Goal: Task Accomplishment & Management: Manage account settings

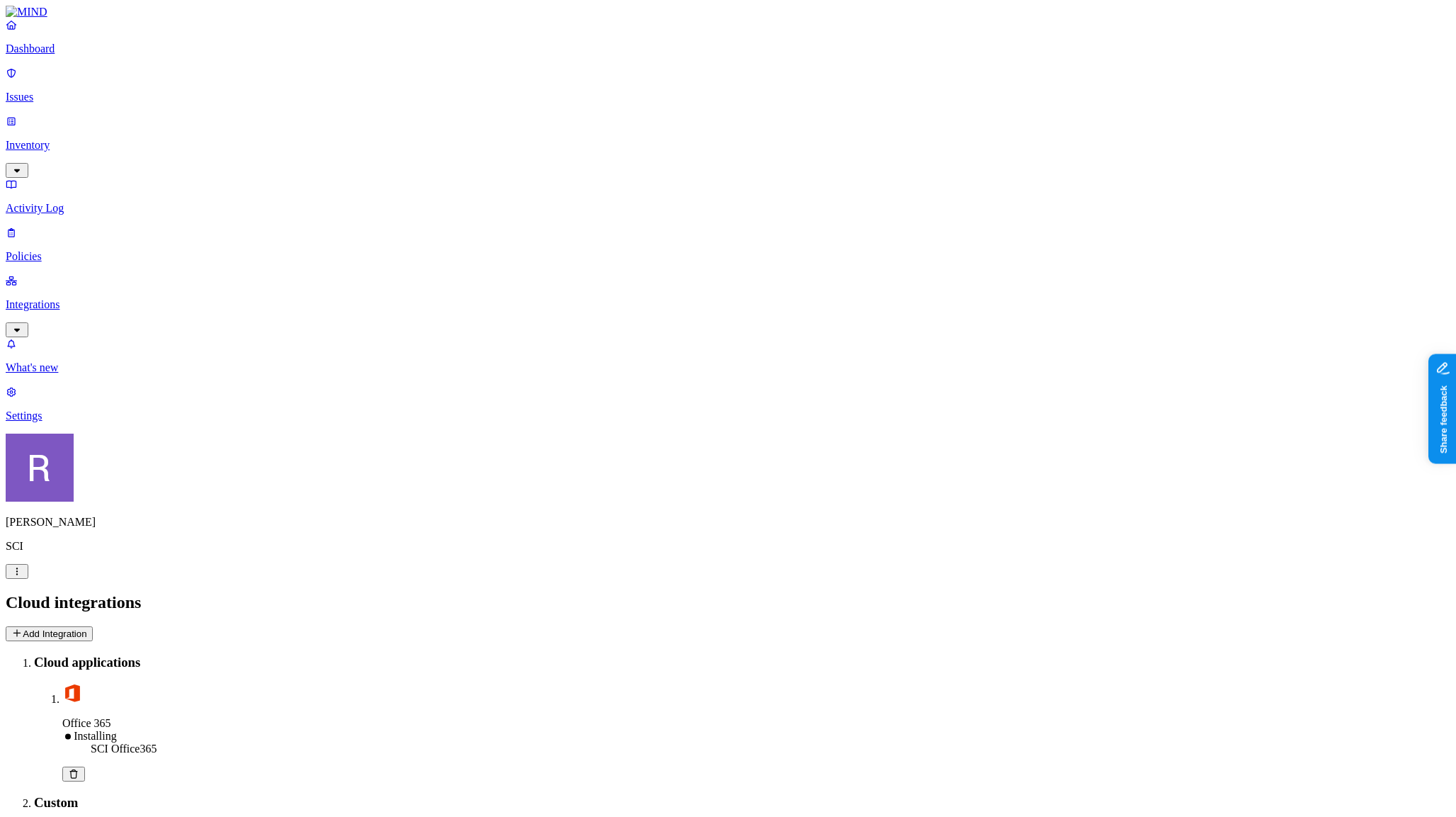
click at [137, 796] on html "Dashboard Issues Inventory Activity Log Policies Integrations What's new 1 Sett…" at bounding box center [728, 810] width 1456 height 1621
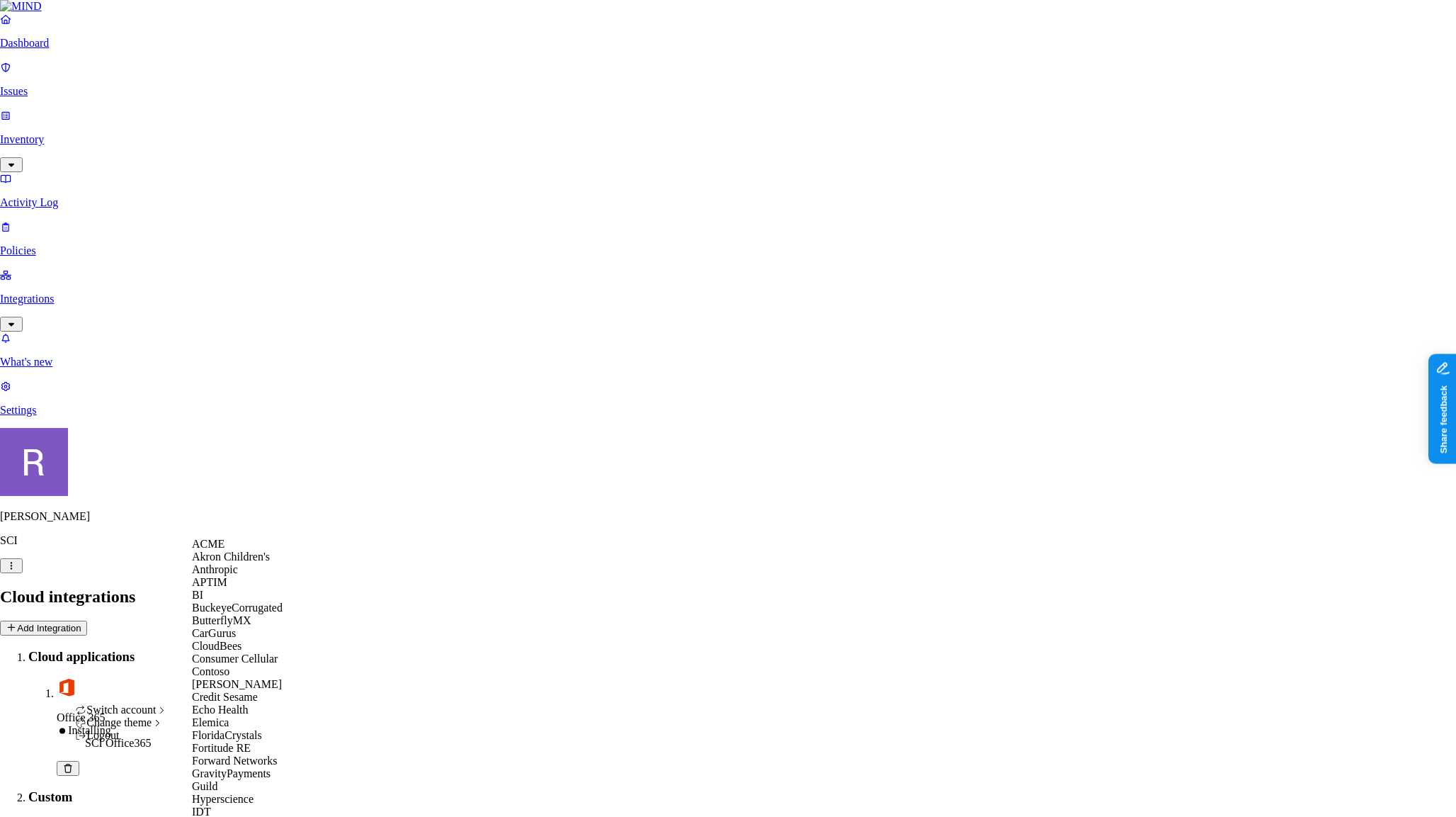
scroll to position [840, 0]
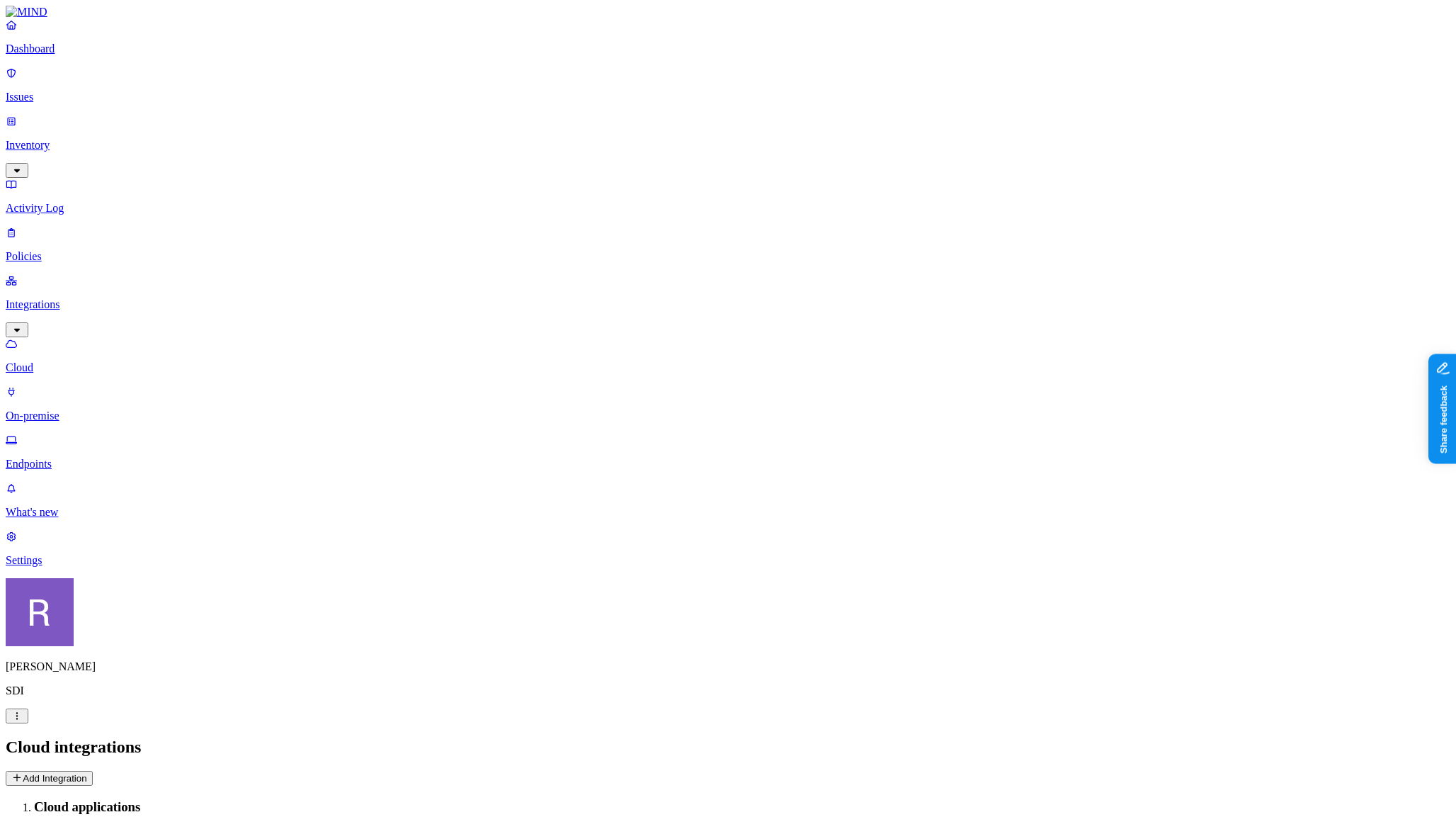
click at [77, 250] on p "Policies" at bounding box center [728, 256] width 1445 height 13
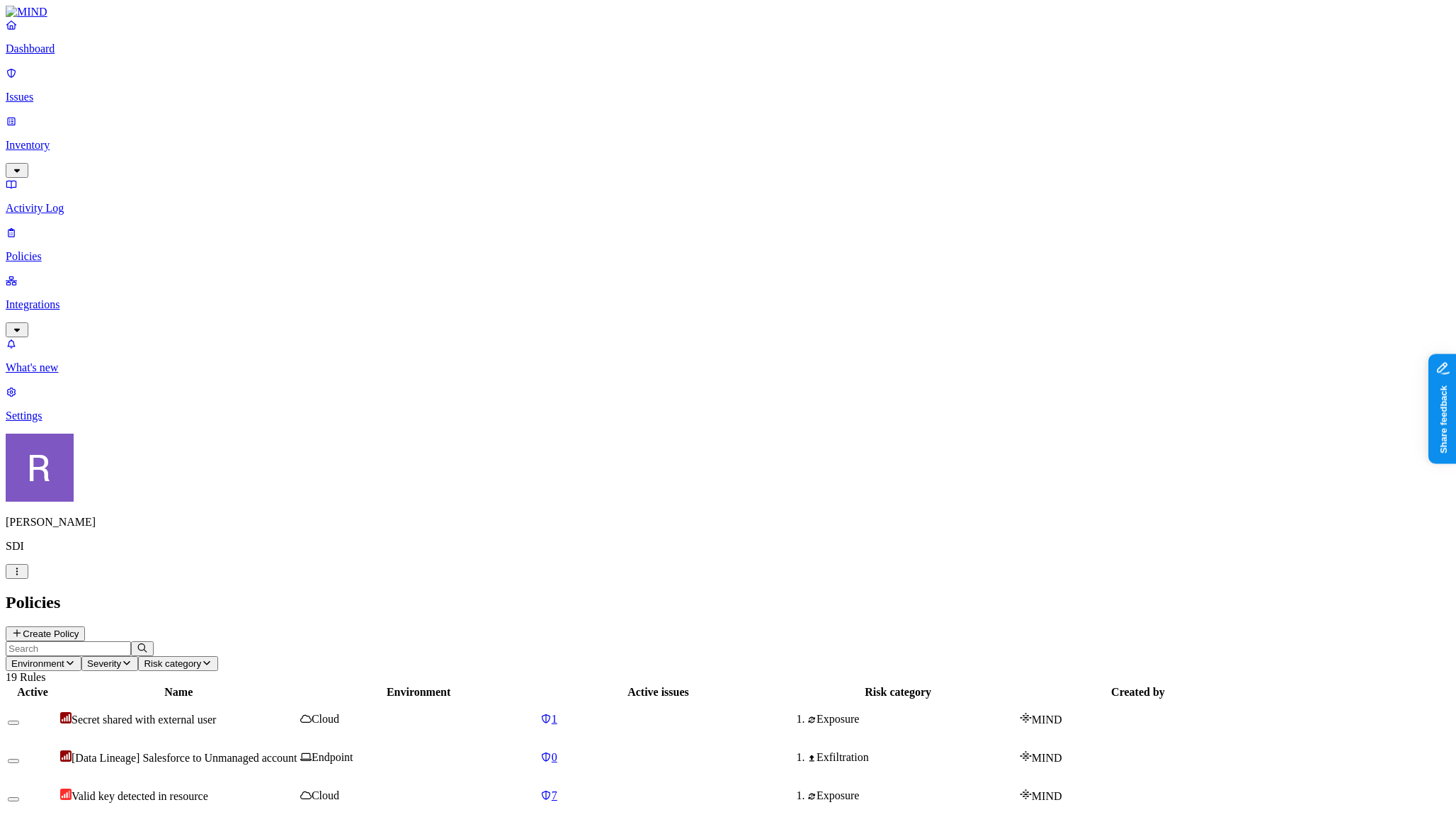
click at [64, 658] on span "Environment" at bounding box center [37, 663] width 53 height 10
click at [313, 124] on icon at bounding box center [319, 129] width 11 height 9
click at [341, 684] on div "Active Name Environment Active issues Risk category Created by [Data Lineage] S…" at bounding box center [728, 825] width 1445 height 284
click at [298, 778] on td "Block Notion Videos and Images" at bounding box center [179, 796] width 239 height 37
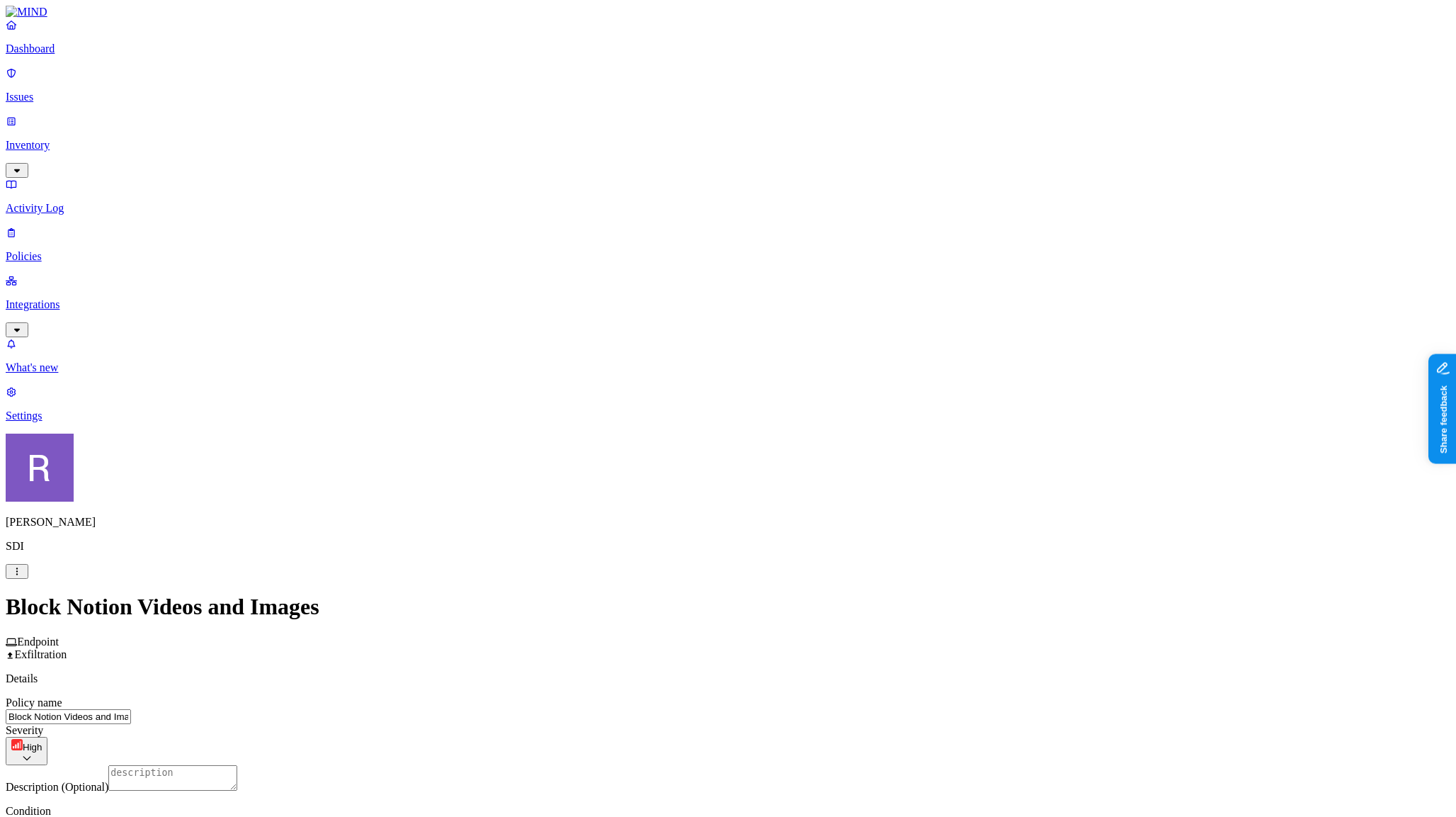
scroll to position [230, 0]
click at [638, 630] on html "Dashboard Issues Inventory Activity Log Policies Integrations What's new 1 Sett…" at bounding box center [728, 771] width 1456 height 1543
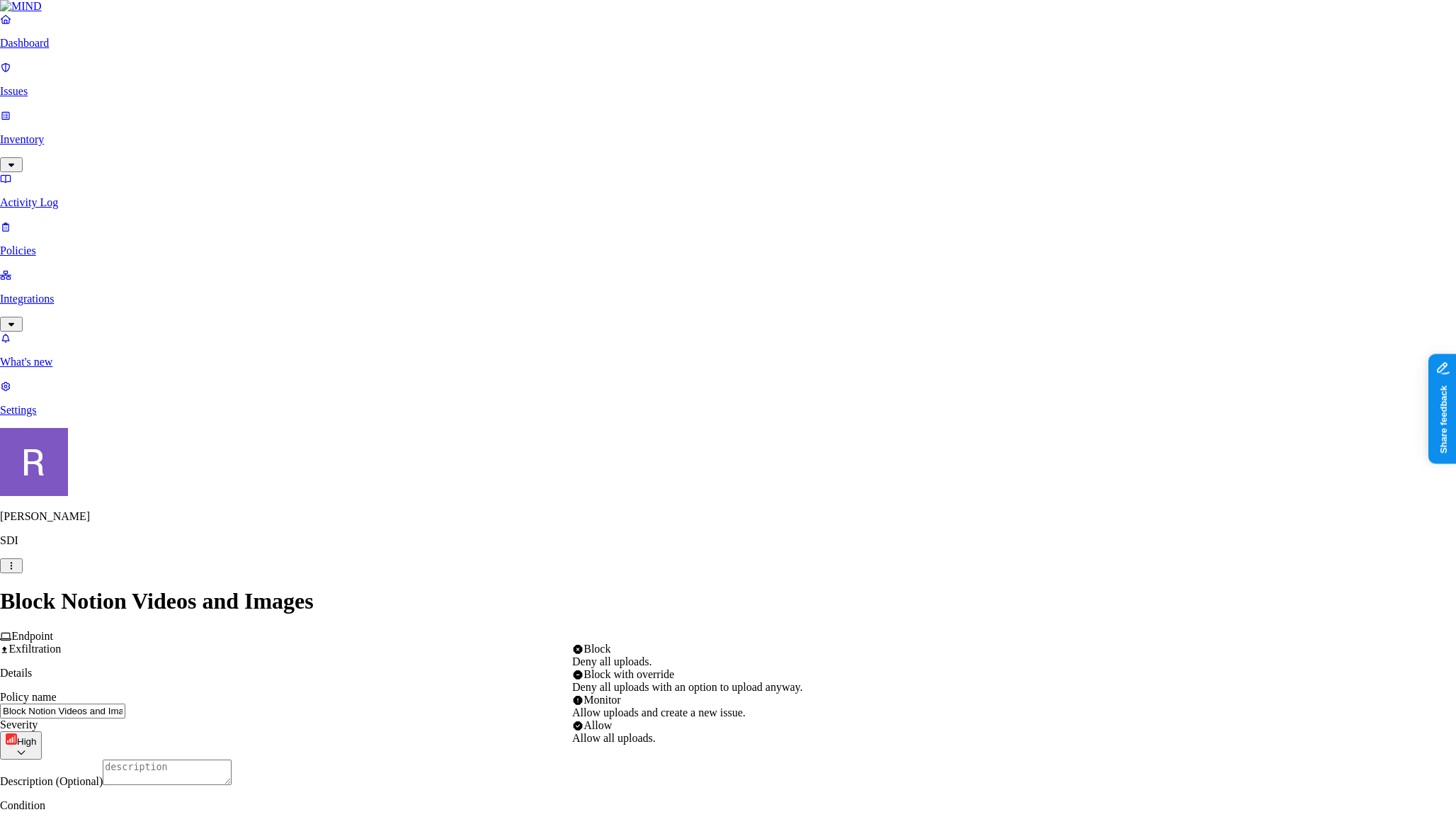
select select "3"
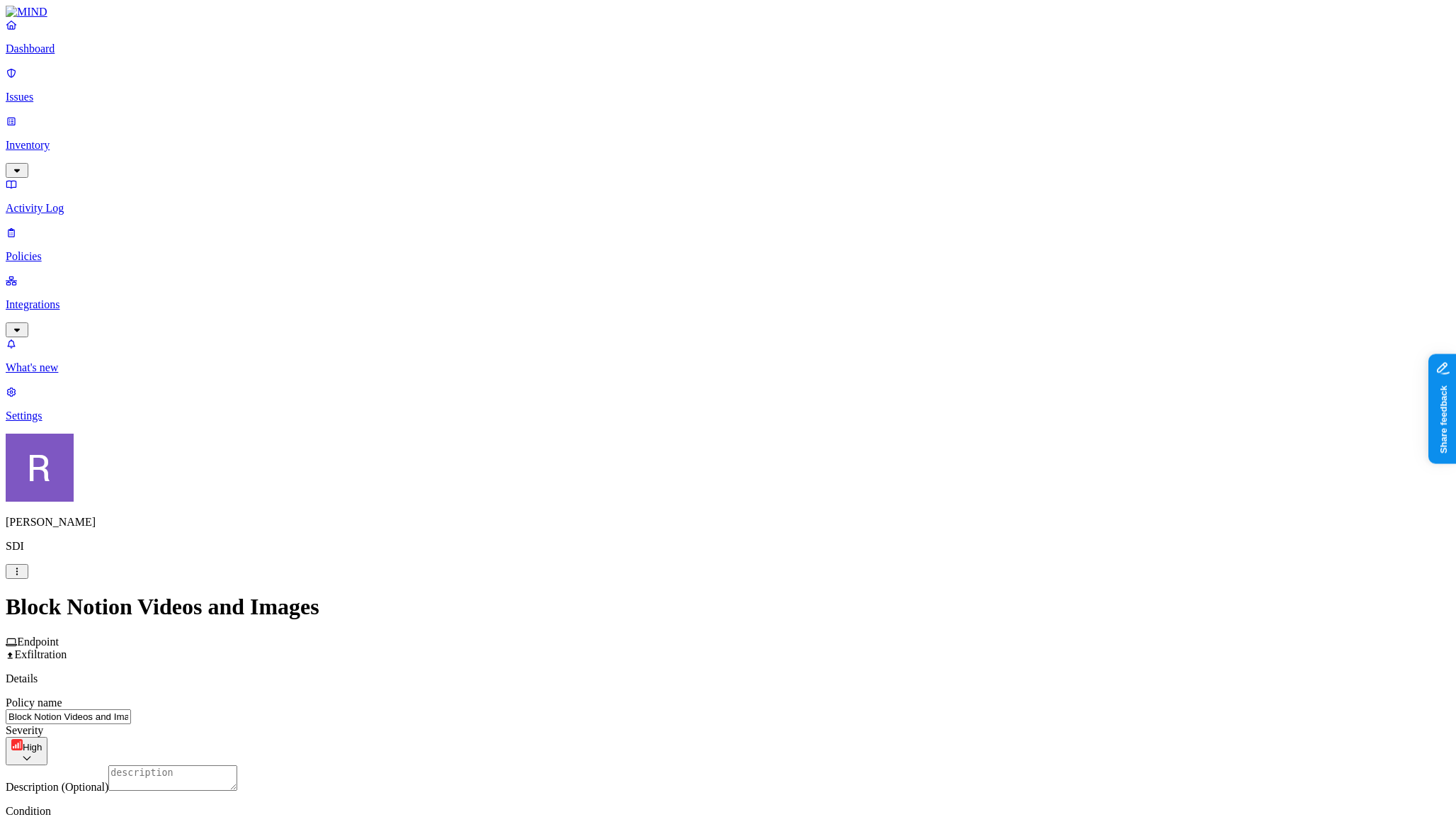
scroll to position [512, 0]
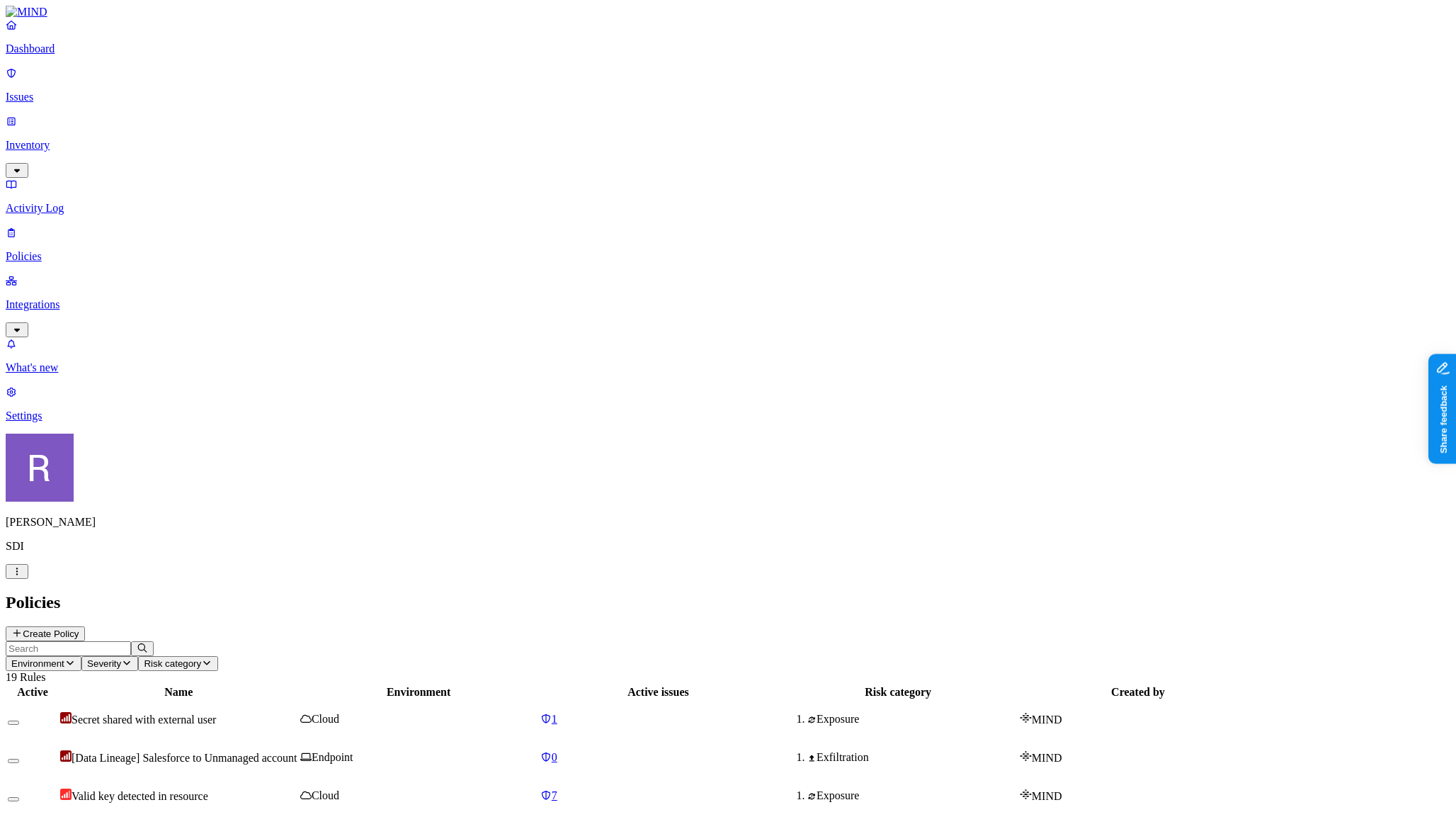
click at [141, 796] on html "Dashboard Issues Inventory Activity Log Policies Integrations What's new 1 Sett…" at bounding box center [728, 719] width 1456 height 1439
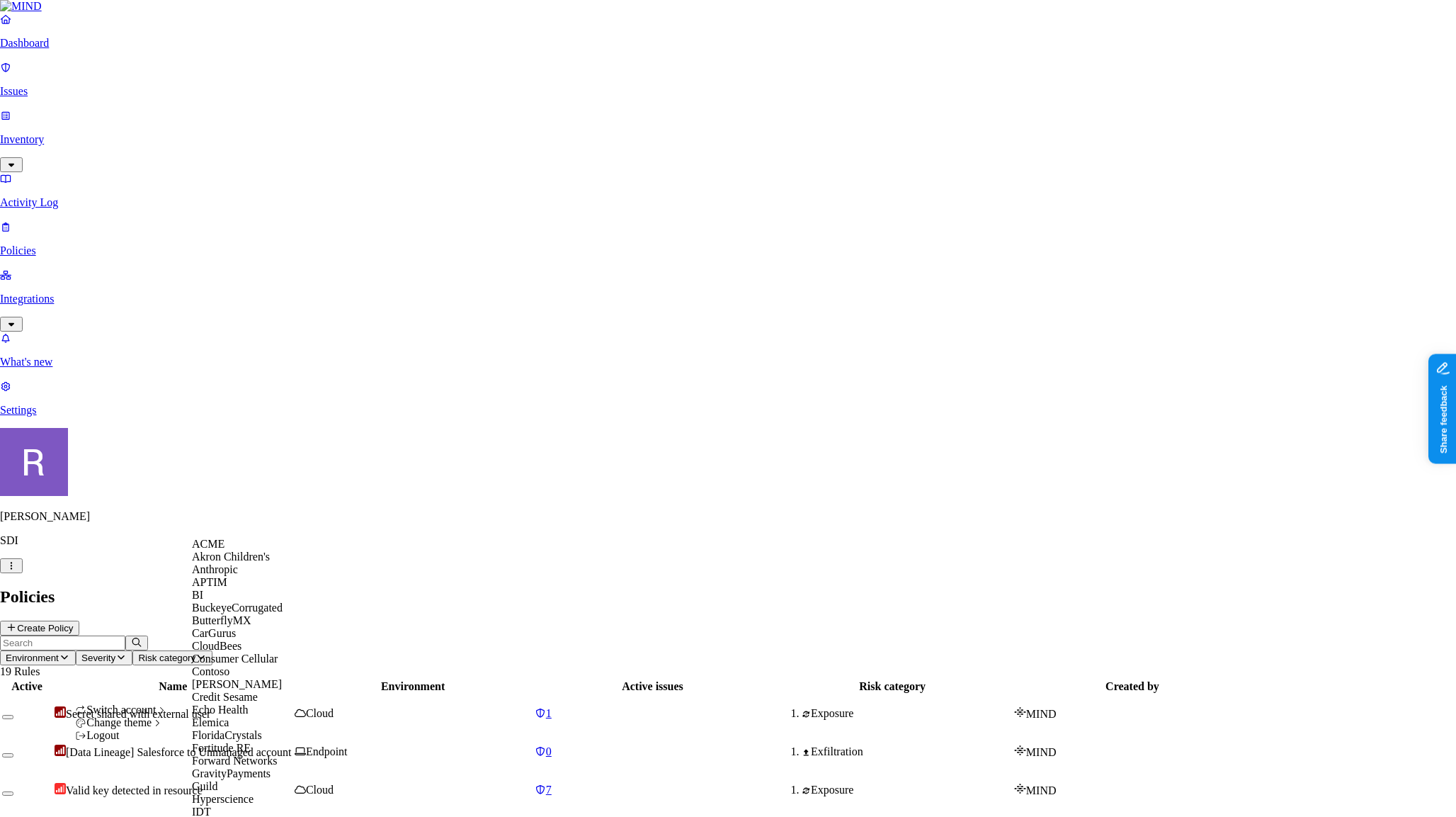
scroll to position [810, 0]
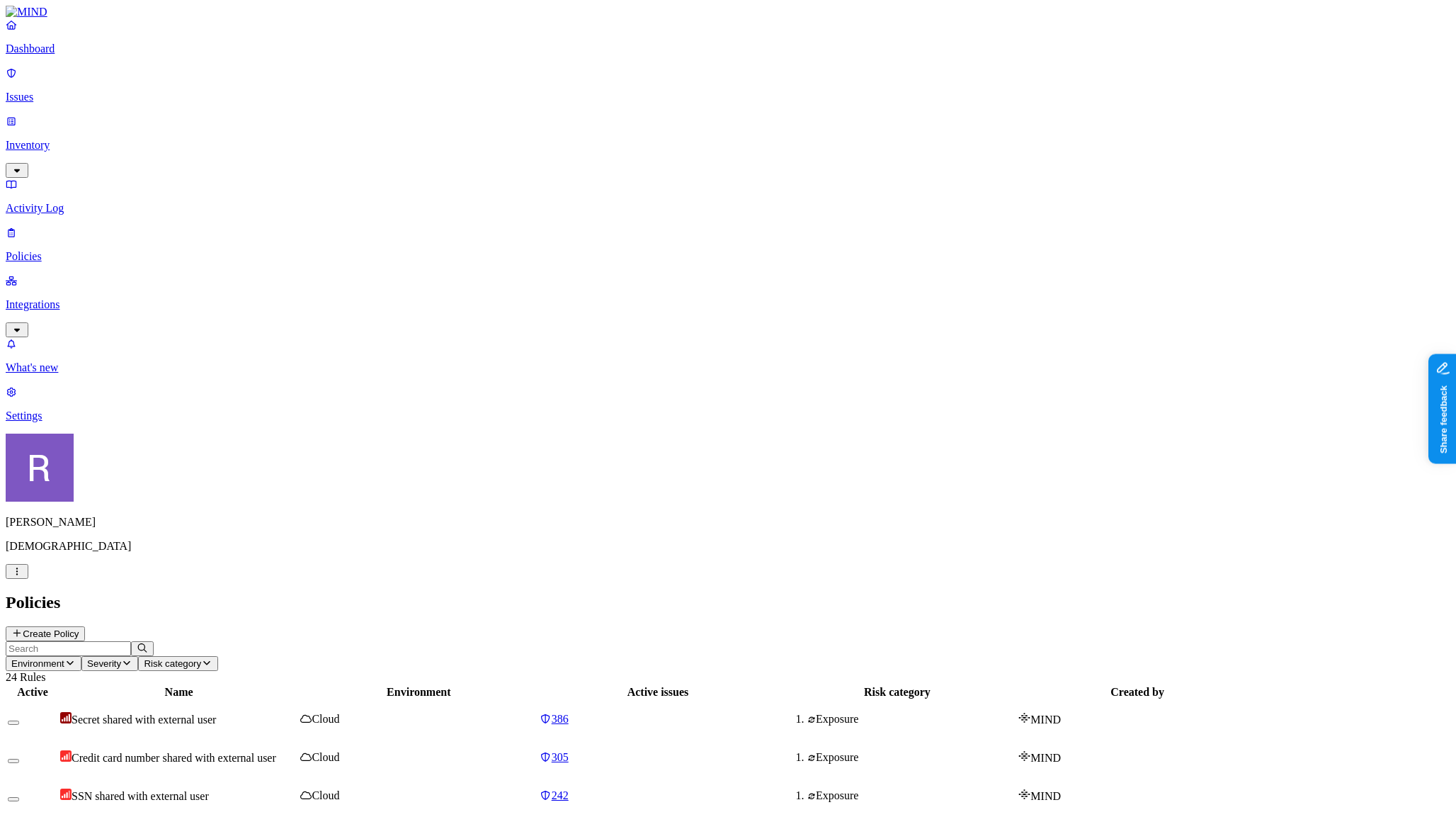
drag, startPoint x: 69, startPoint y: 185, endPoint x: 76, endPoint y: 200, distance: 16.6
click at [70, 298] on p "Integrations" at bounding box center [728, 305] width 1445 height 13
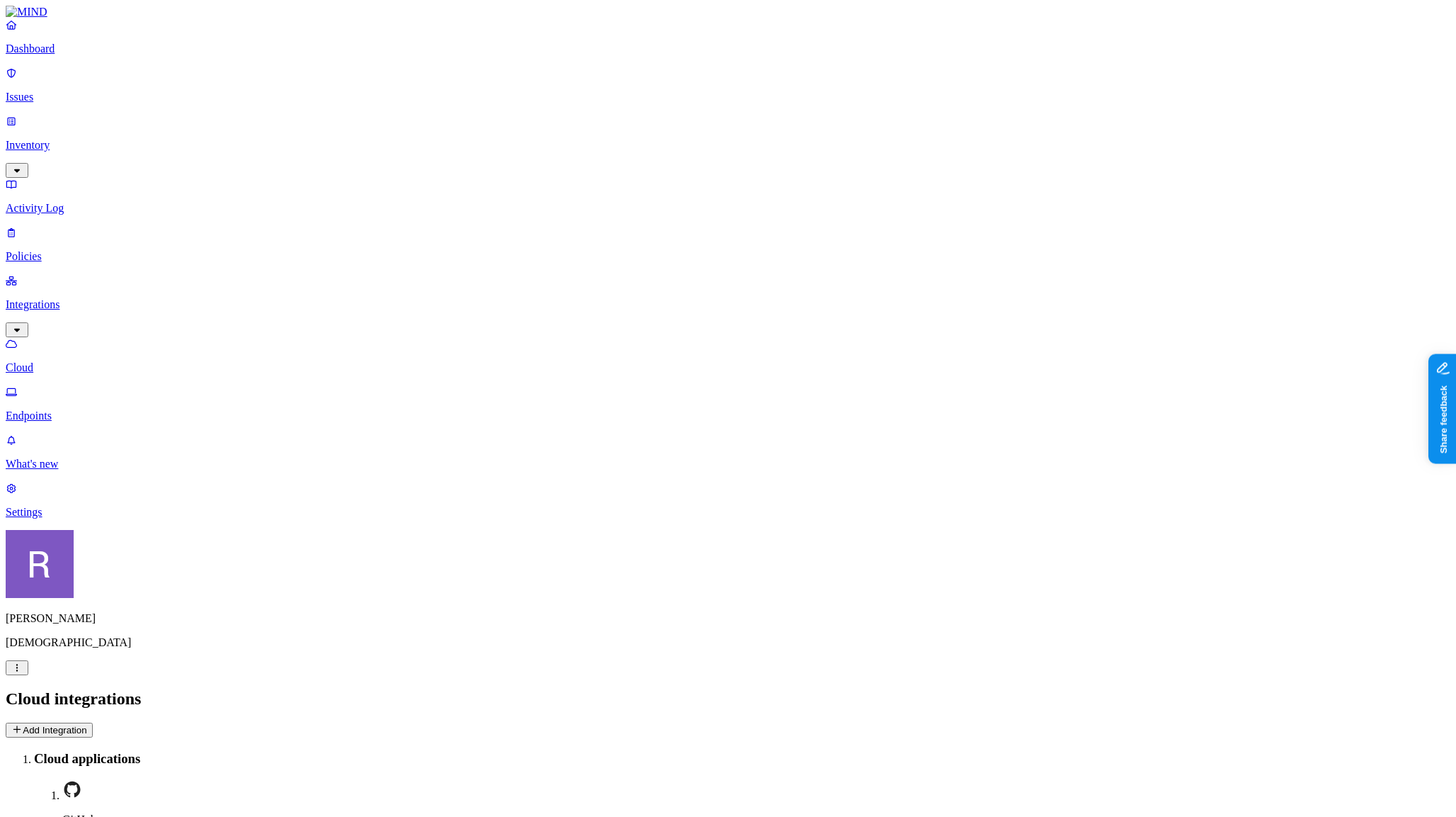
click at [78, 409] on p "Endpoints" at bounding box center [728, 416] width 1445 height 13
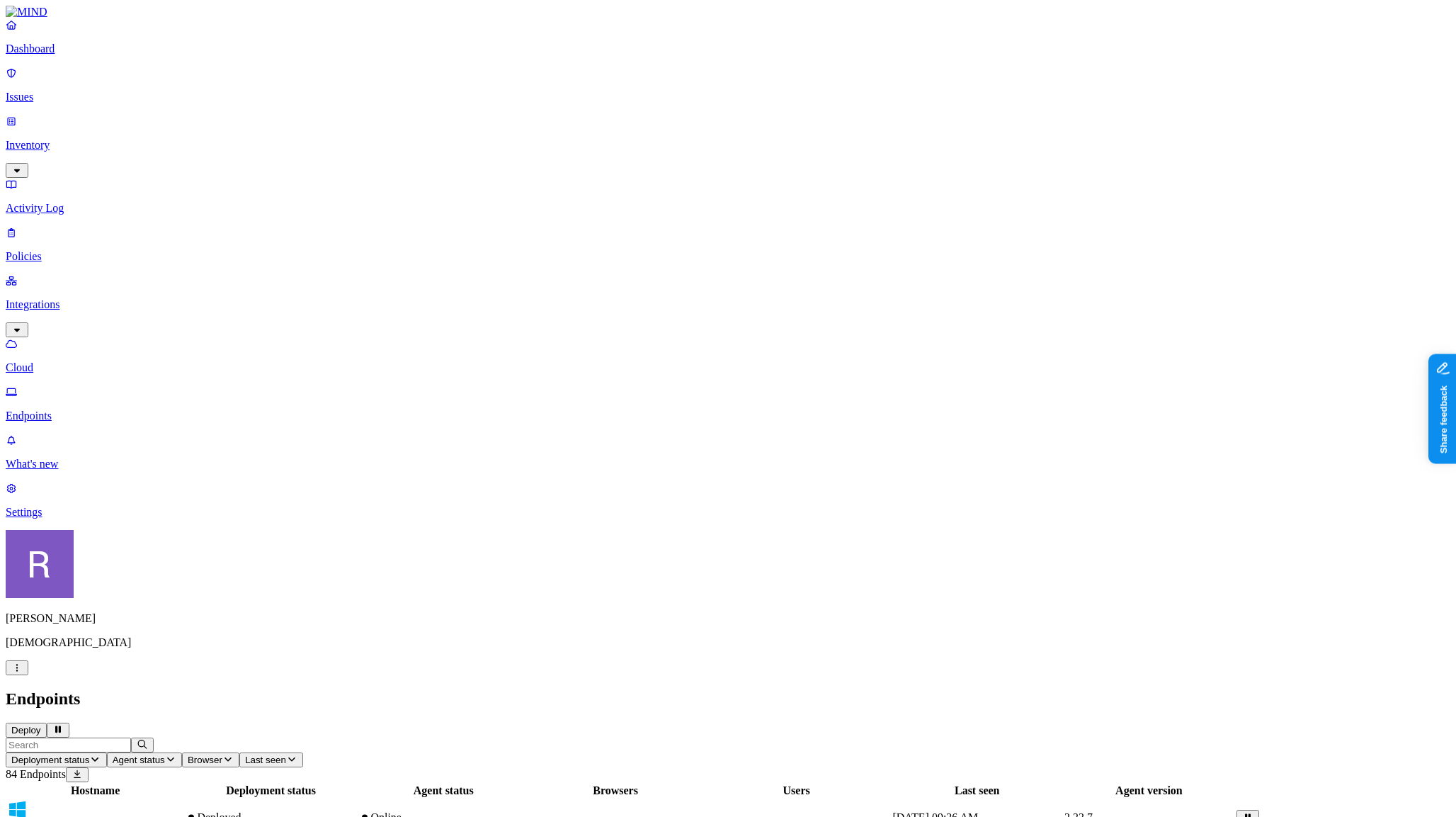
click at [131, 738] on input "text" at bounding box center [68, 745] width 126 height 15
type input "[PERSON_NAME]"
click at [240, 811] on span "Deployed" at bounding box center [217, 817] width 44 height 12
click at [148, 740] on icon "button" at bounding box center [143, 744] width 11 height 9
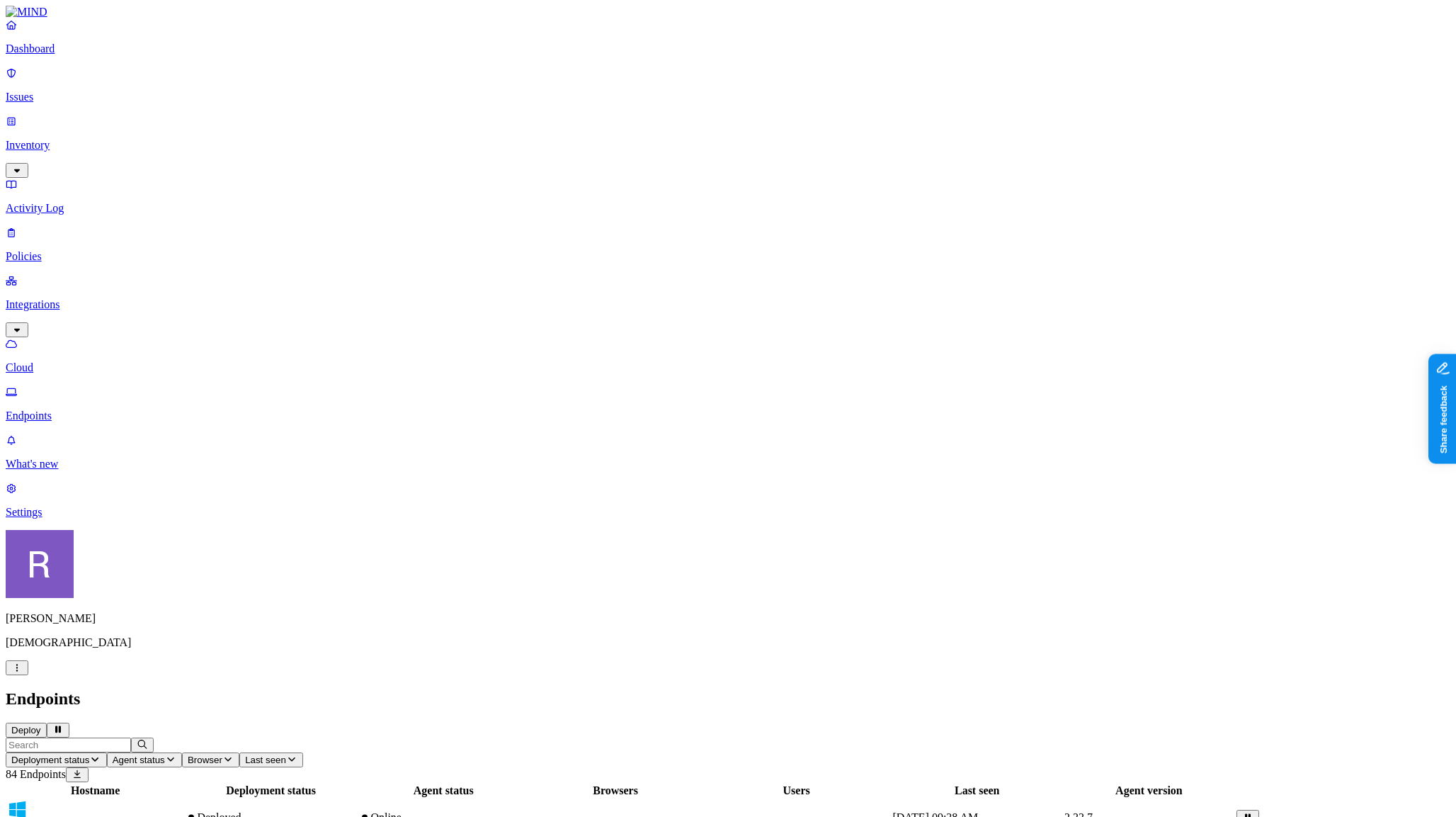
click at [55, 55] on p "Dashboard" at bounding box center [728, 49] width 1445 height 13
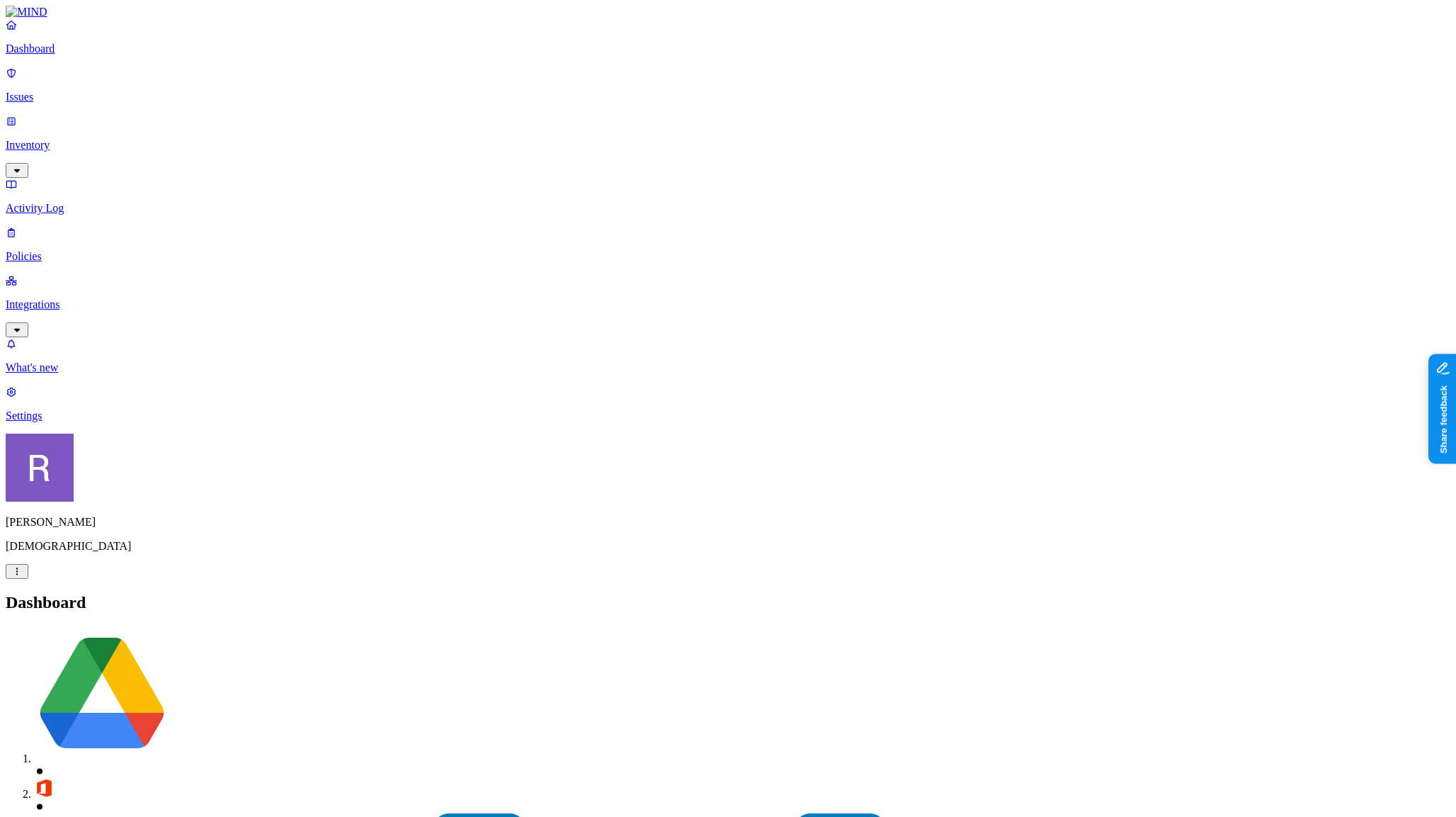
drag, startPoint x: 1106, startPoint y: 426, endPoint x: 1196, endPoint y: 432, distance: 90.2
drag, startPoint x: 1196, startPoint y: 432, endPoint x: 1227, endPoint y: 433, distance: 31.0
drag, startPoint x: 1228, startPoint y: 433, endPoint x: 1125, endPoint y: 438, distance: 103.1
